Goal: Find specific page/section: Find specific page/section

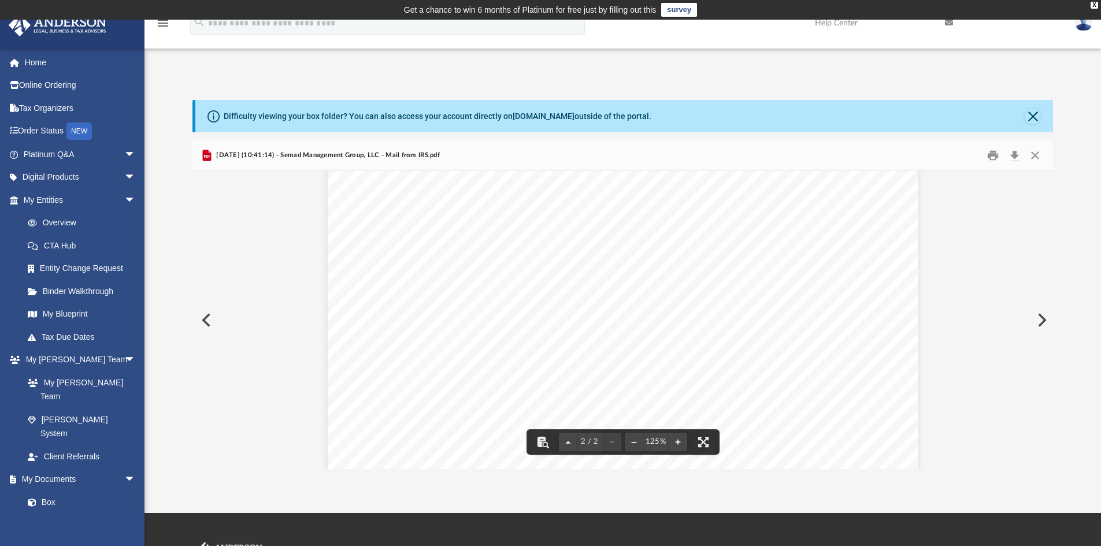
scroll to position [1265, 0]
click at [209, 322] on button "Preview" at bounding box center [204, 320] width 25 height 32
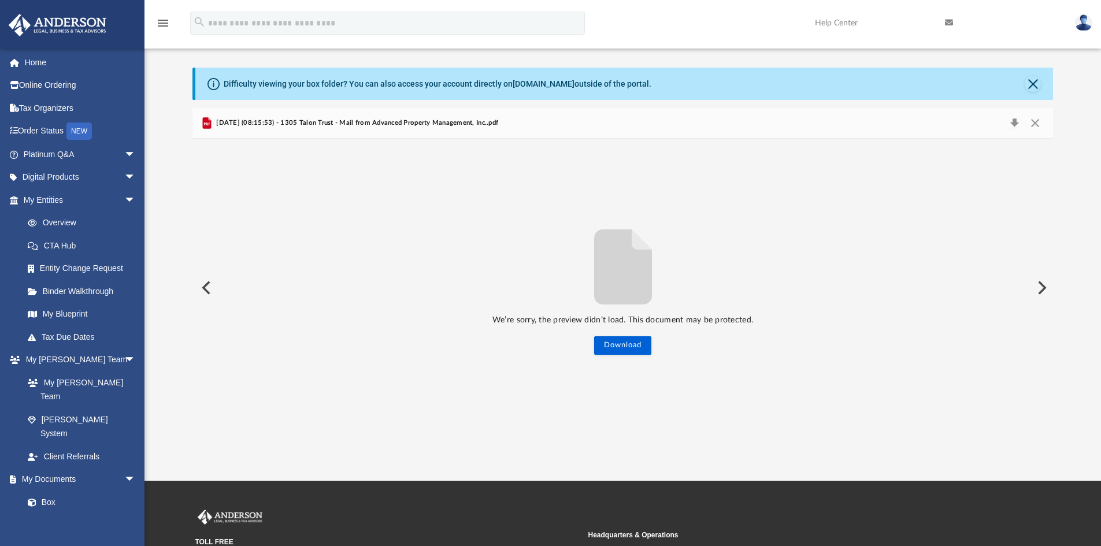
scroll to position [58, 0]
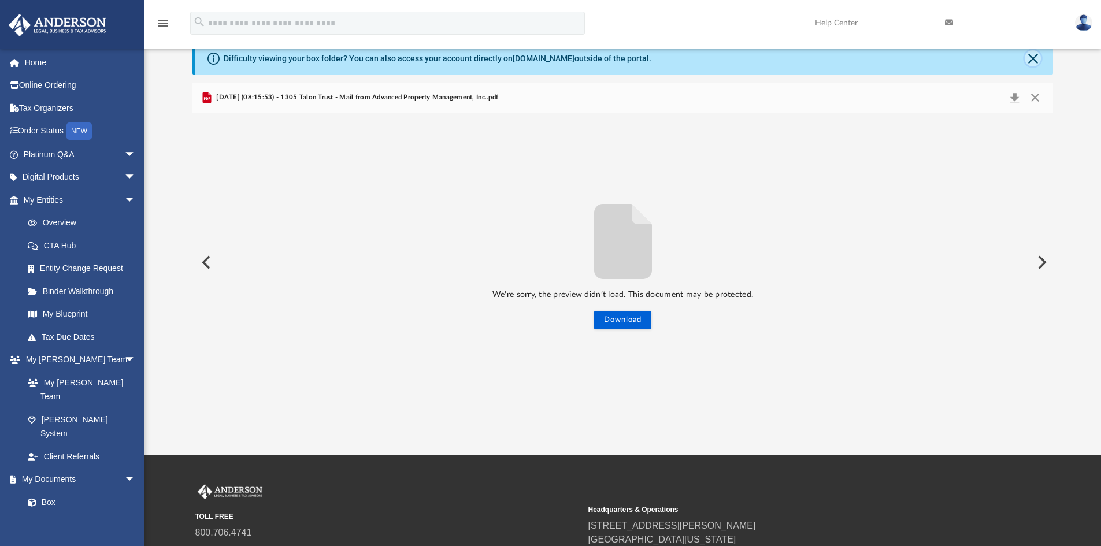
click at [1035, 61] on button "Close" at bounding box center [1033, 58] width 16 height 16
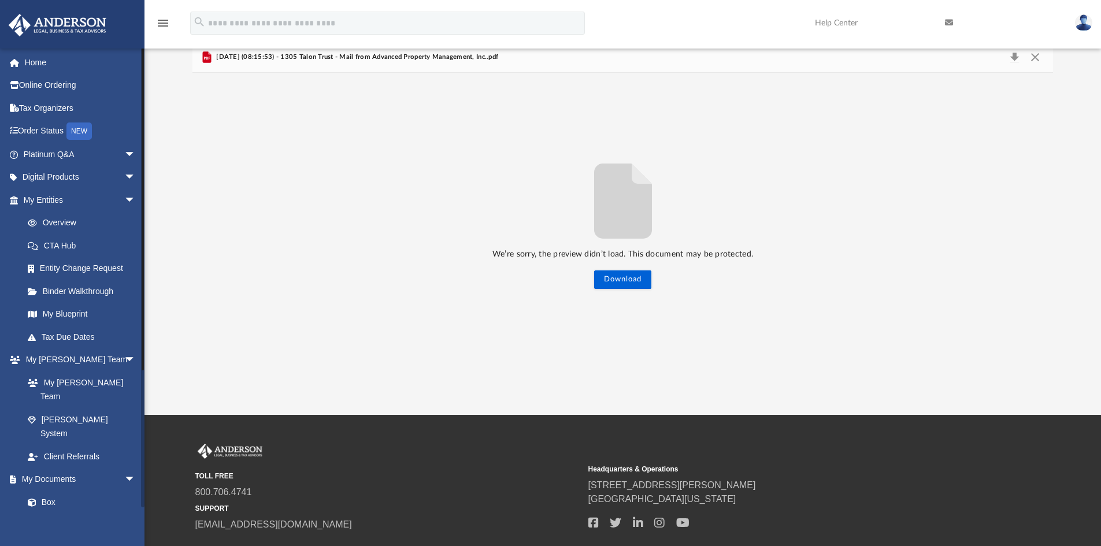
click at [88, 514] on link "Meeting Minutes" at bounding box center [84, 525] width 137 height 23
drag, startPoint x: 88, startPoint y: 485, endPoint x: 98, endPoint y: 469, distance: 18.9
click at [98, 491] on ul "Box Meeting Minutes Forms Library Notarize" at bounding box center [80, 536] width 145 height 91
click at [98, 491] on link "Box" at bounding box center [84, 502] width 137 height 23
click at [55, 491] on link "Box" at bounding box center [84, 502] width 137 height 23
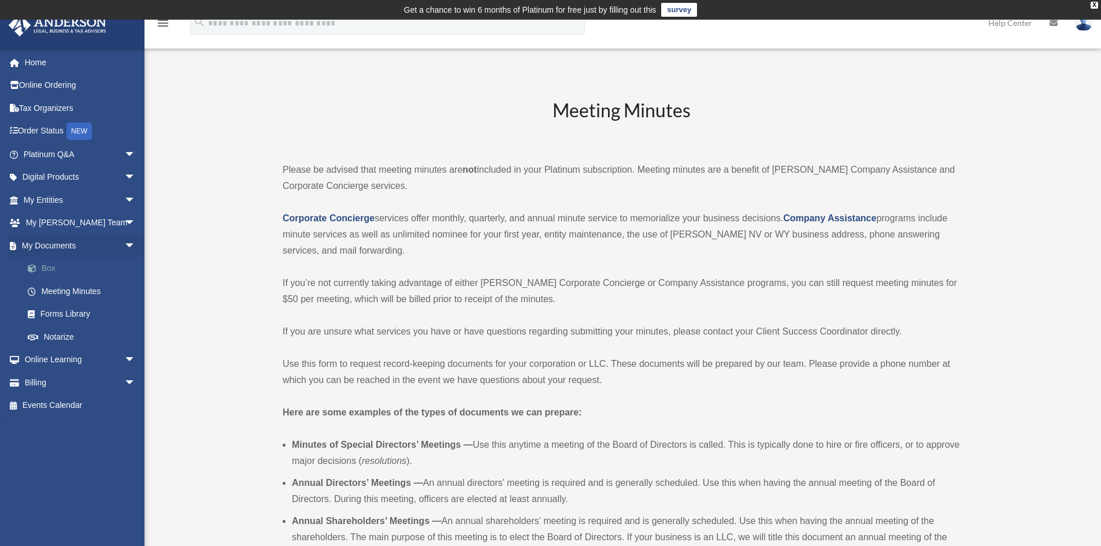
click at [71, 266] on link "Box" at bounding box center [84, 268] width 137 height 23
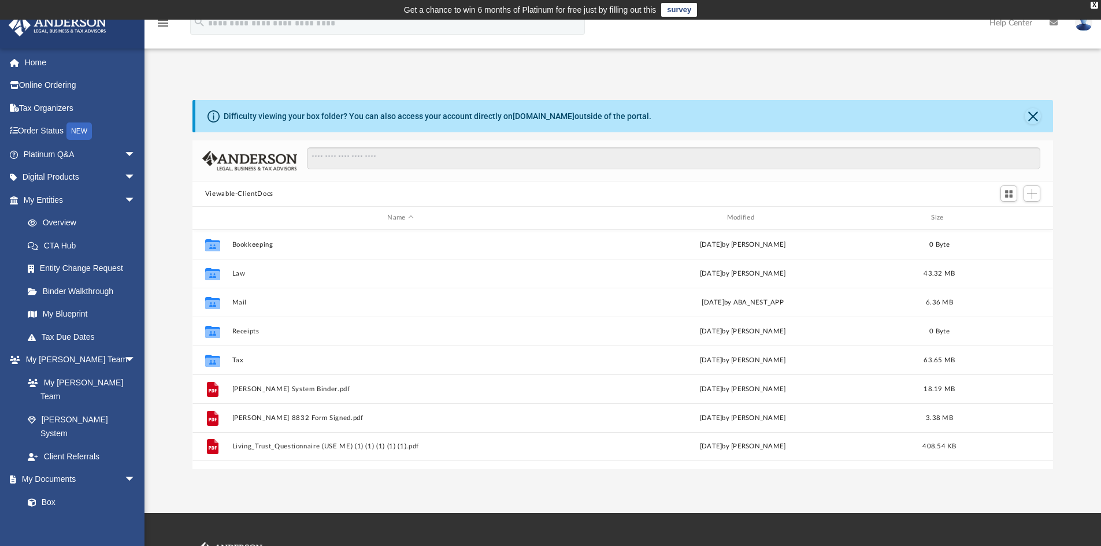
scroll to position [254, 852]
